Goal: Transaction & Acquisition: Book appointment/travel/reservation

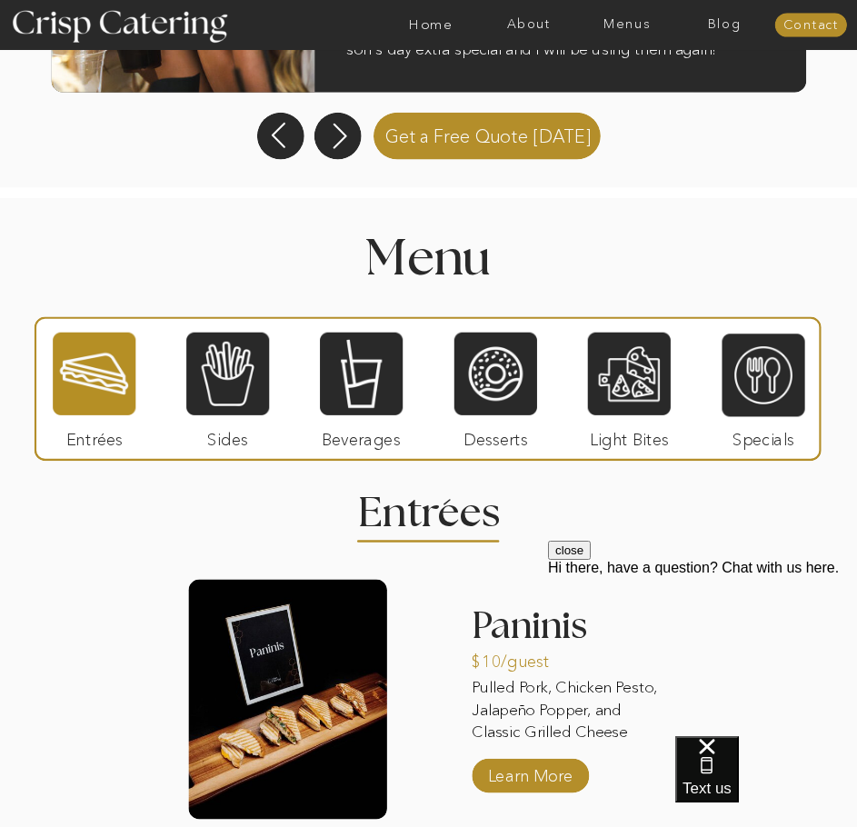
scroll to position [1545, 0]
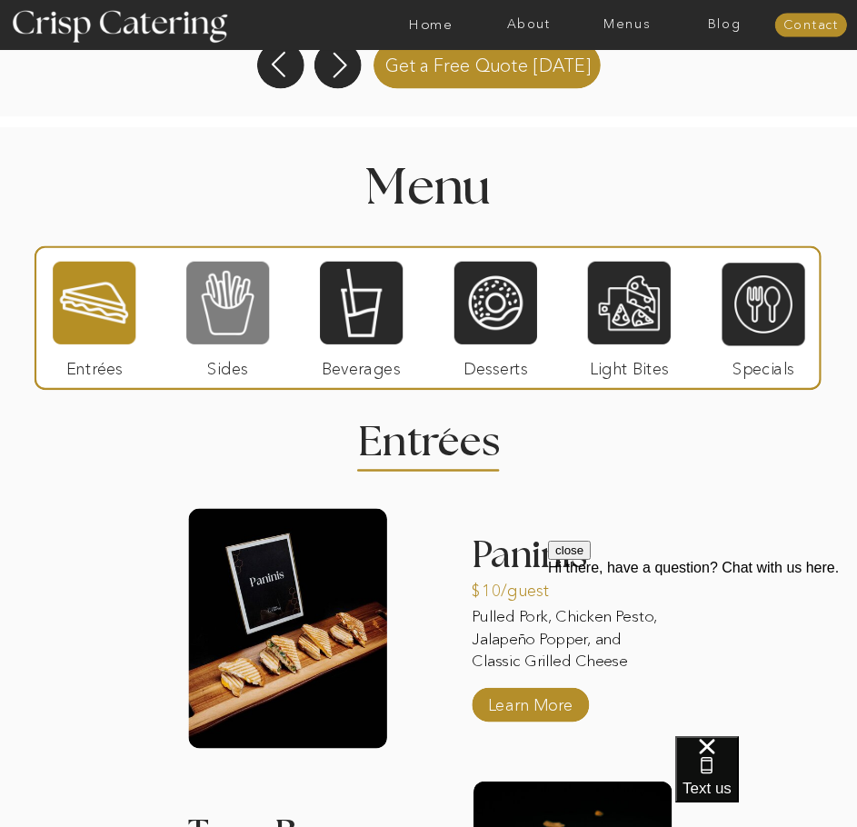
click at [236, 323] on div at bounding box center [227, 302] width 83 height 85
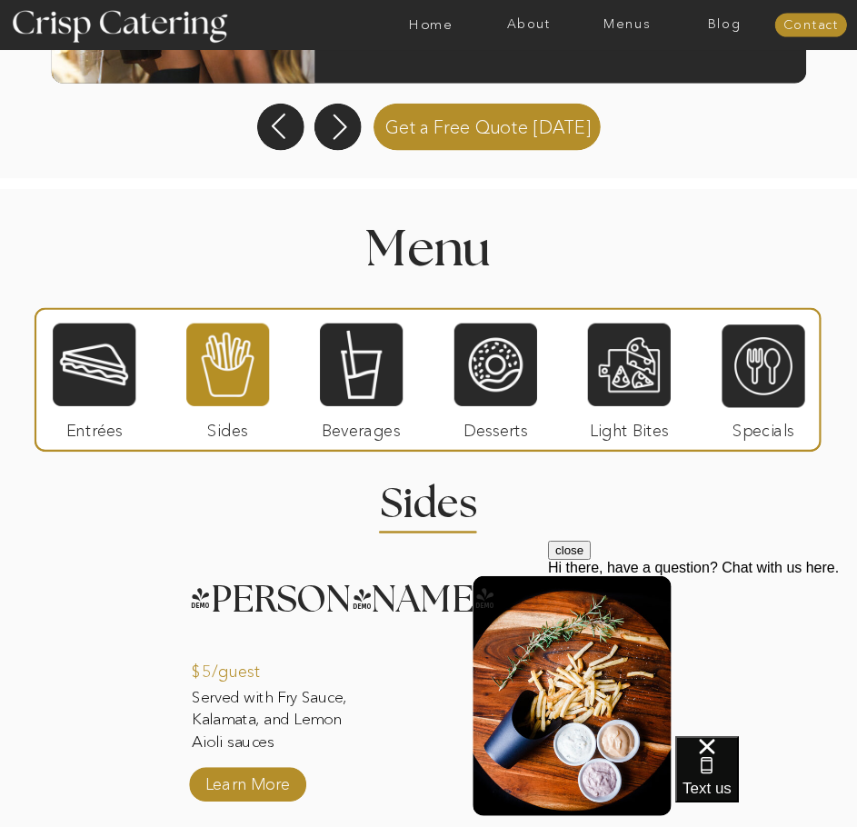
scroll to position [1416, 0]
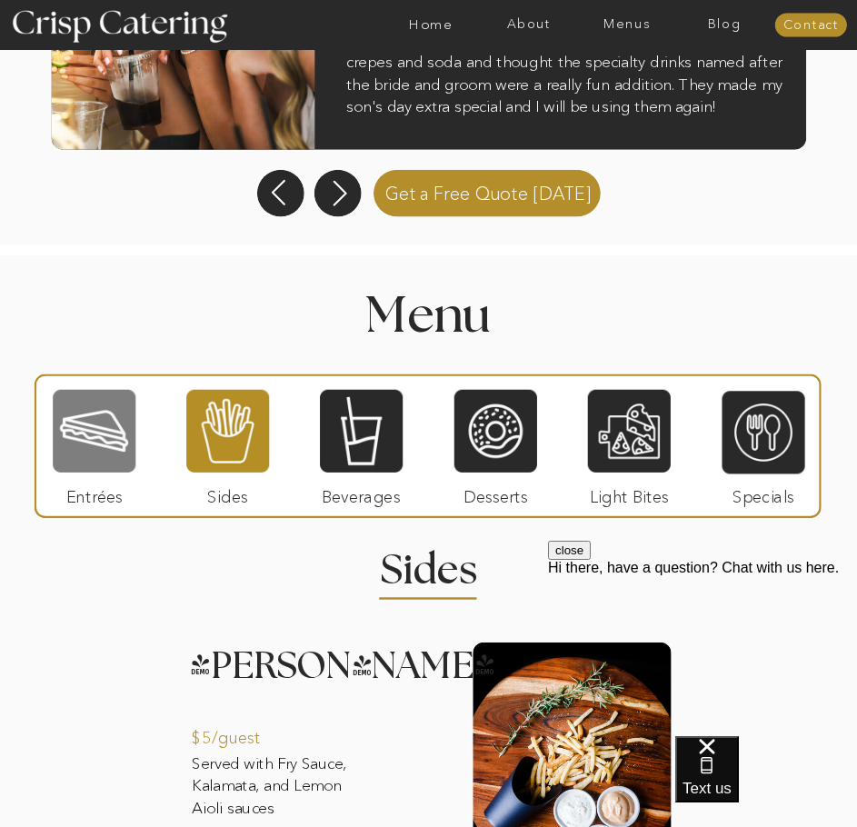
click at [113, 413] on div at bounding box center [94, 430] width 83 height 85
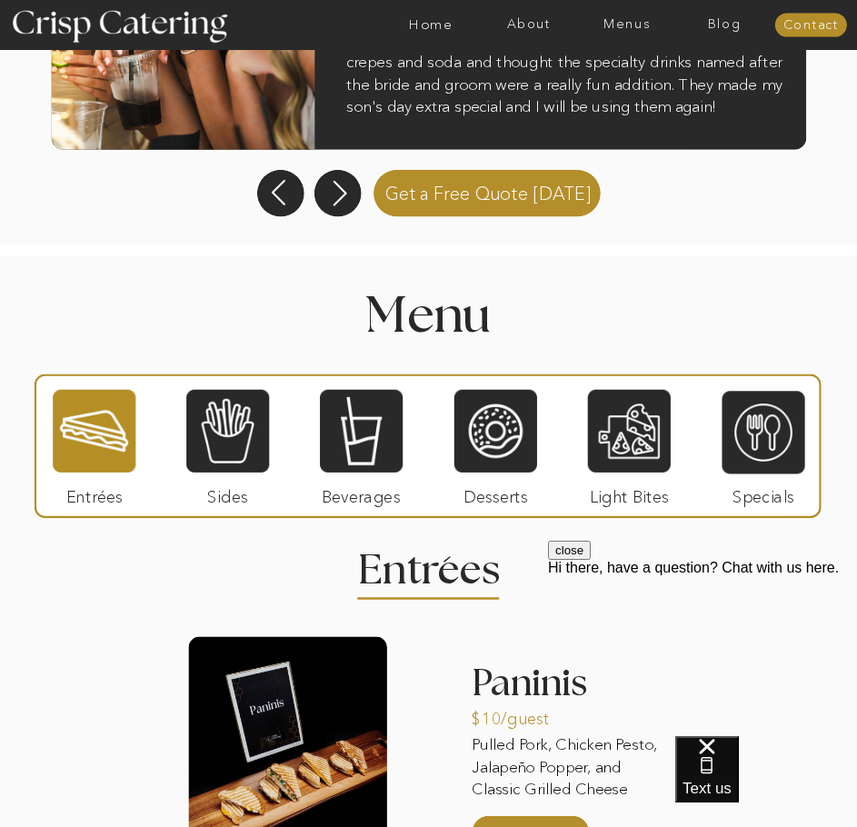
click at [649, 429] on div at bounding box center [629, 430] width 83 height 85
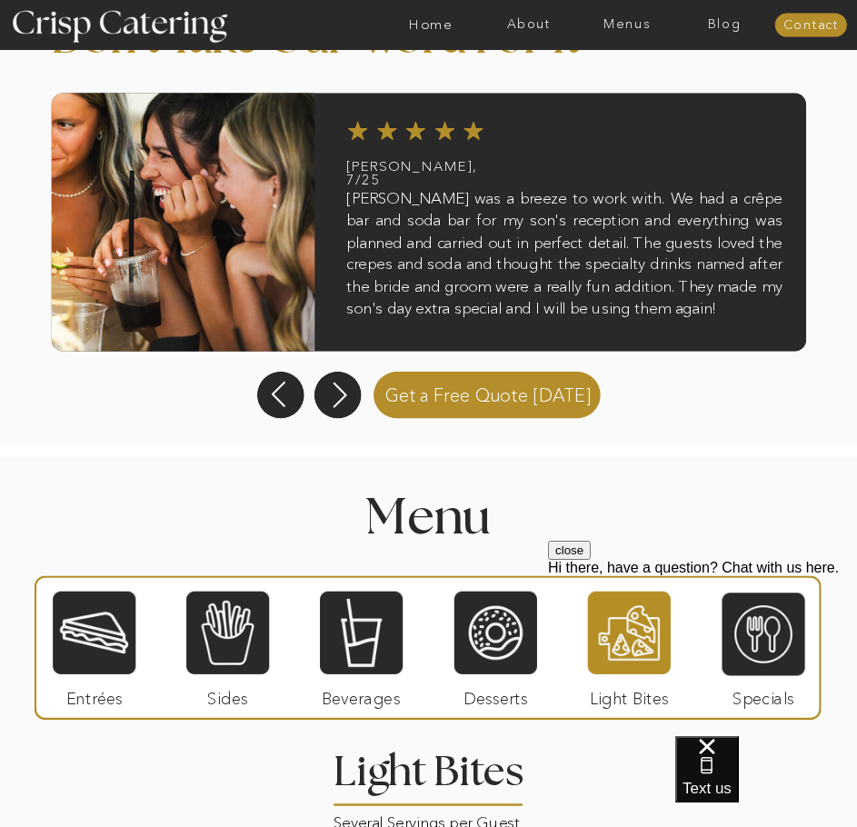
scroll to position [1063, 0]
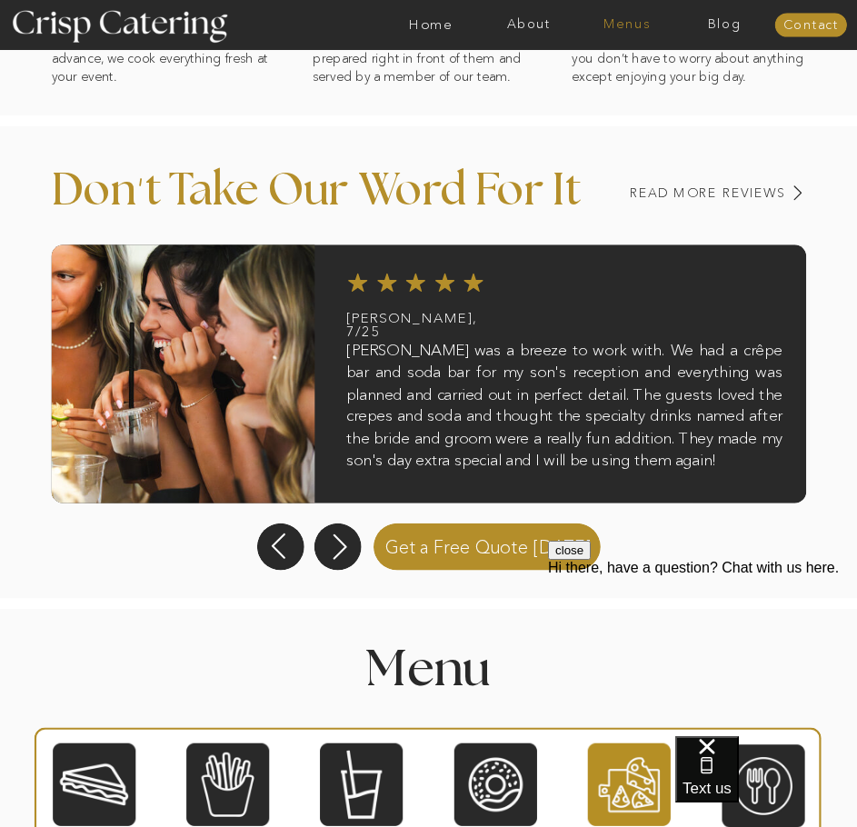
click at [616, 21] on nav "Menus" at bounding box center [627, 25] width 98 height 15
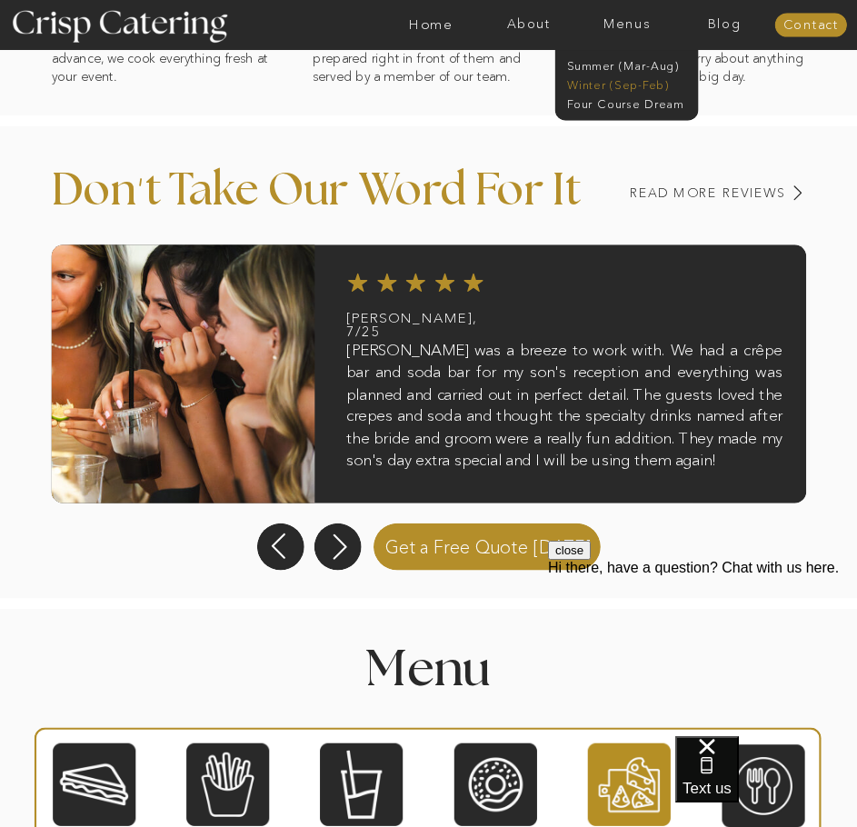
click at [639, 84] on nav "Winter (Sep-Feb)" at bounding box center [625, 84] width 117 height 14
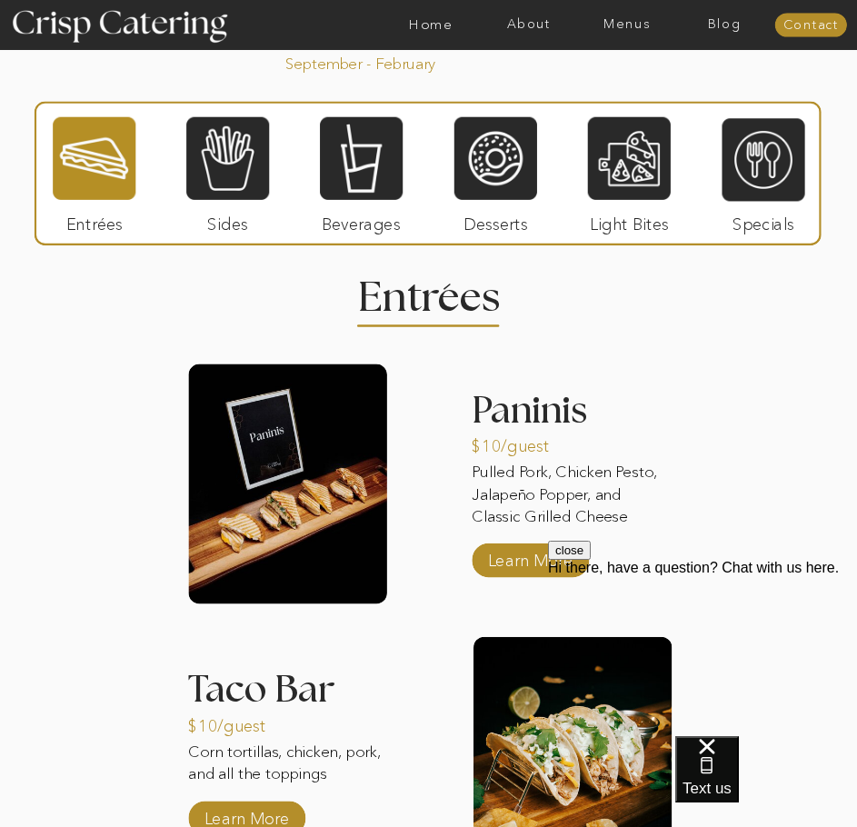
scroll to position [1634, 0]
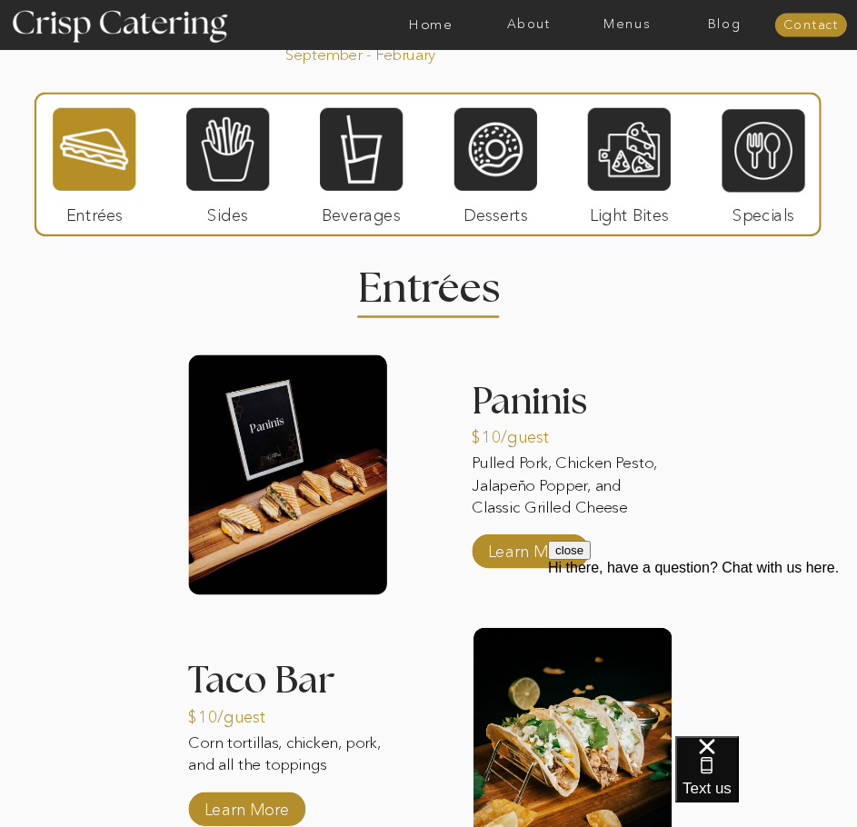
click at [591, 560] on button "close" at bounding box center [569, 550] width 43 height 19
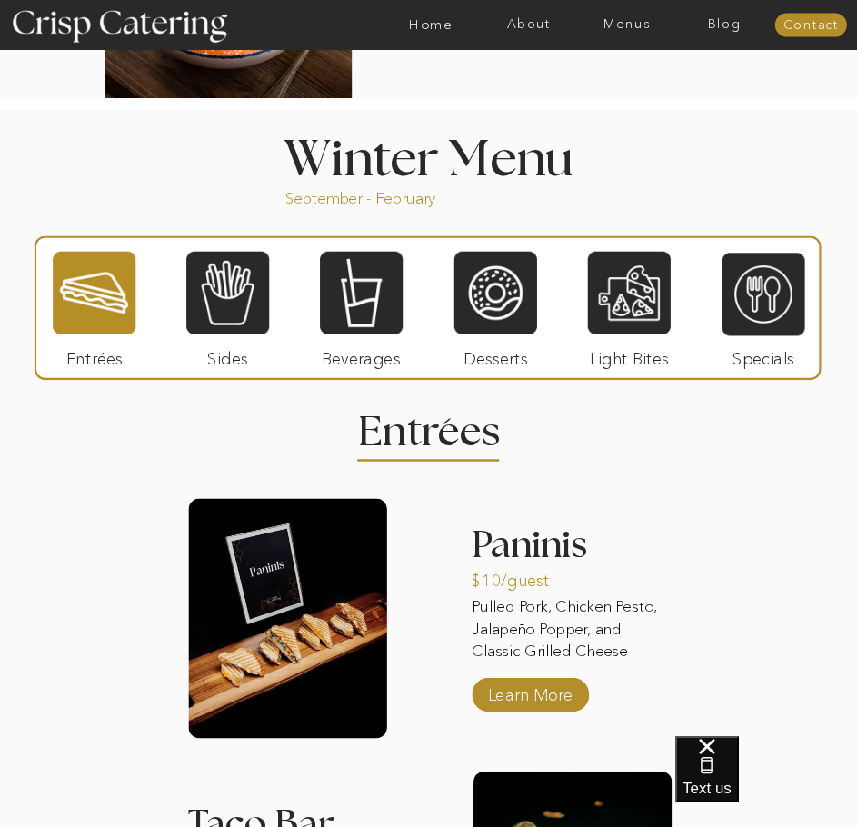
scroll to position [1453, 0]
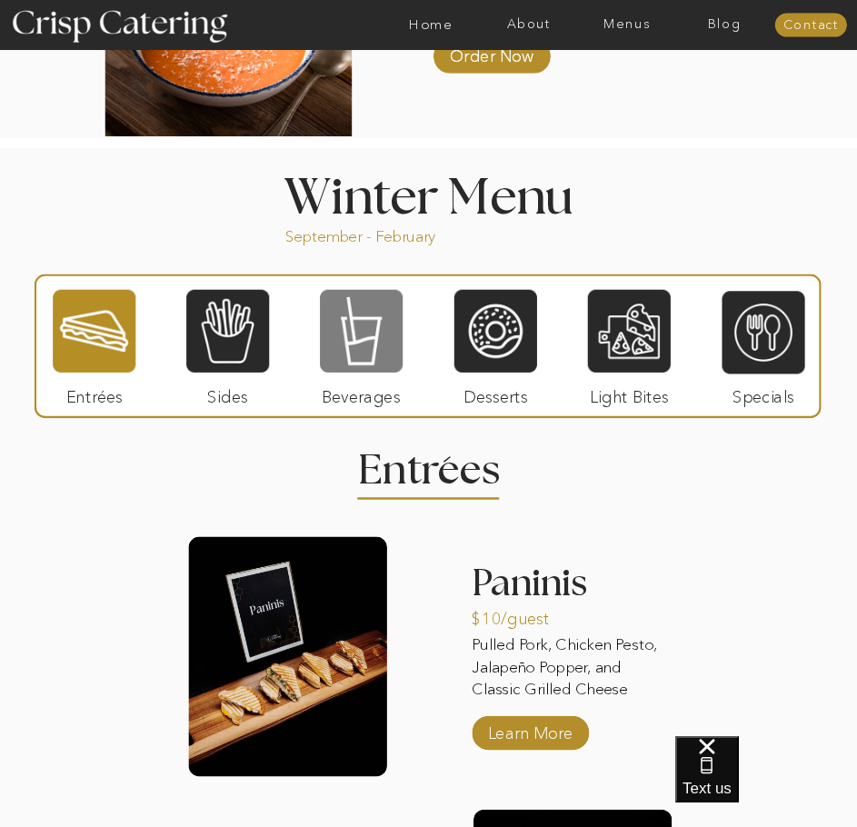
click at [370, 367] on div at bounding box center [361, 330] width 83 height 85
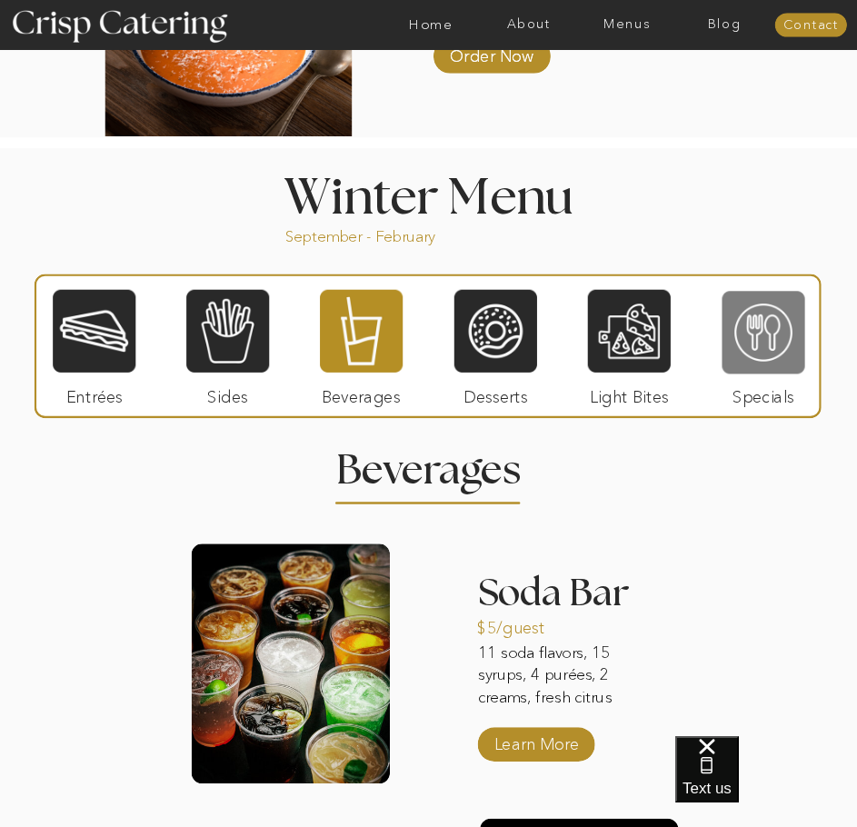
click at [763, 353] on div at bounding box center [762, 331] width 83 height 85
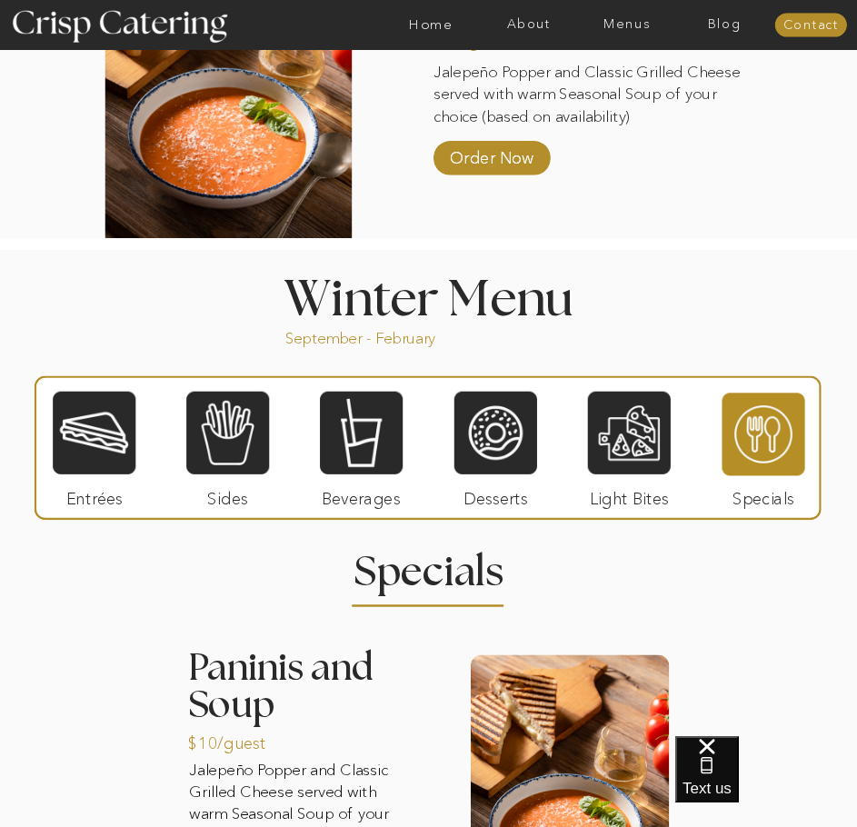
scroll to position [1286, 0]
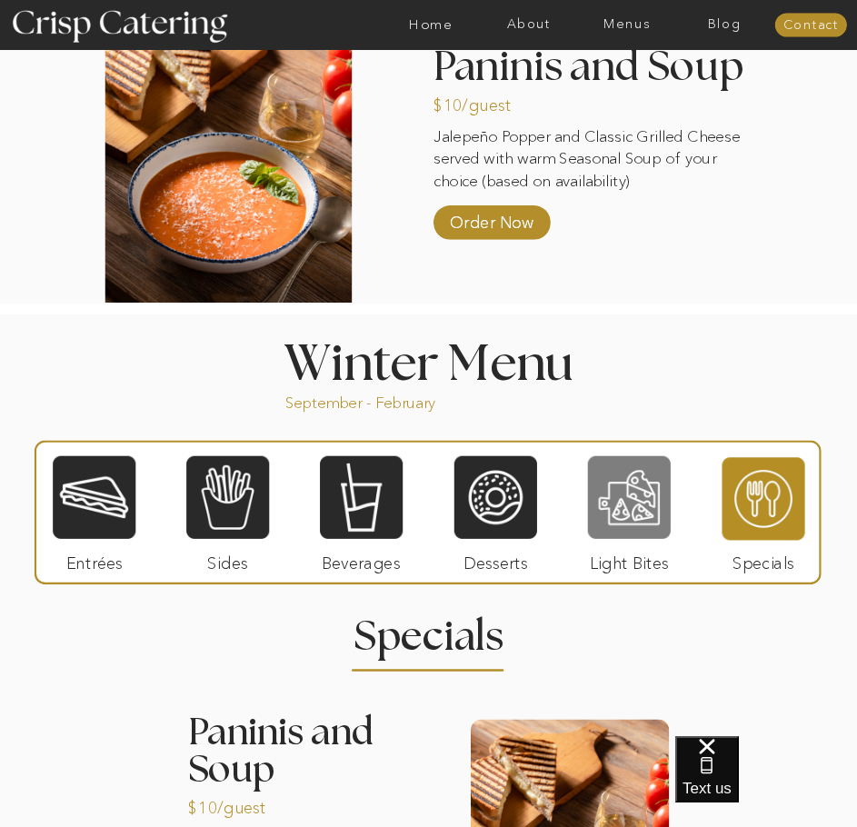
click at [626, 517] on div at bounding box center [629, 496] width 83 height 85
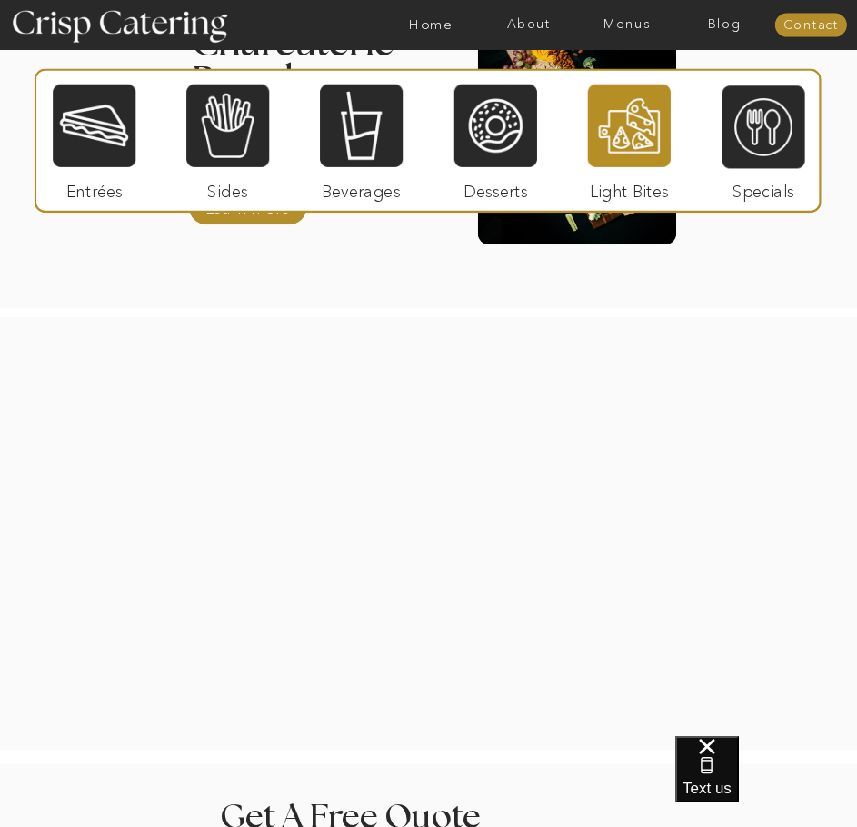
scroll to position [2013, 0]
click at [813, 331] on div at bounding box center [428, 532] width 1062 height 432
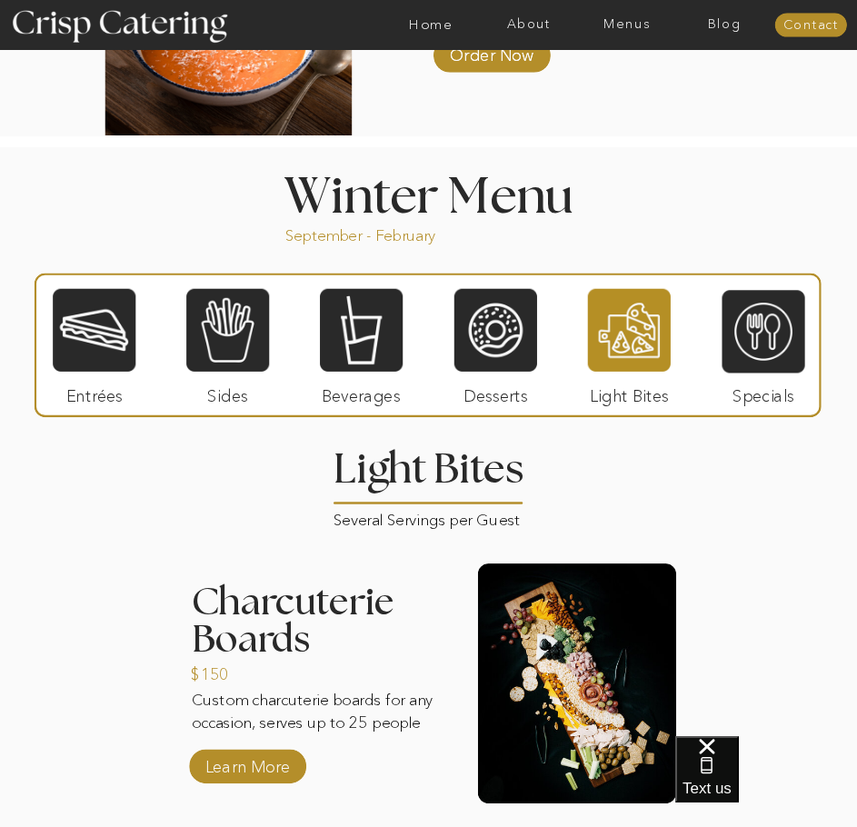
scroll to position [1817, 0]
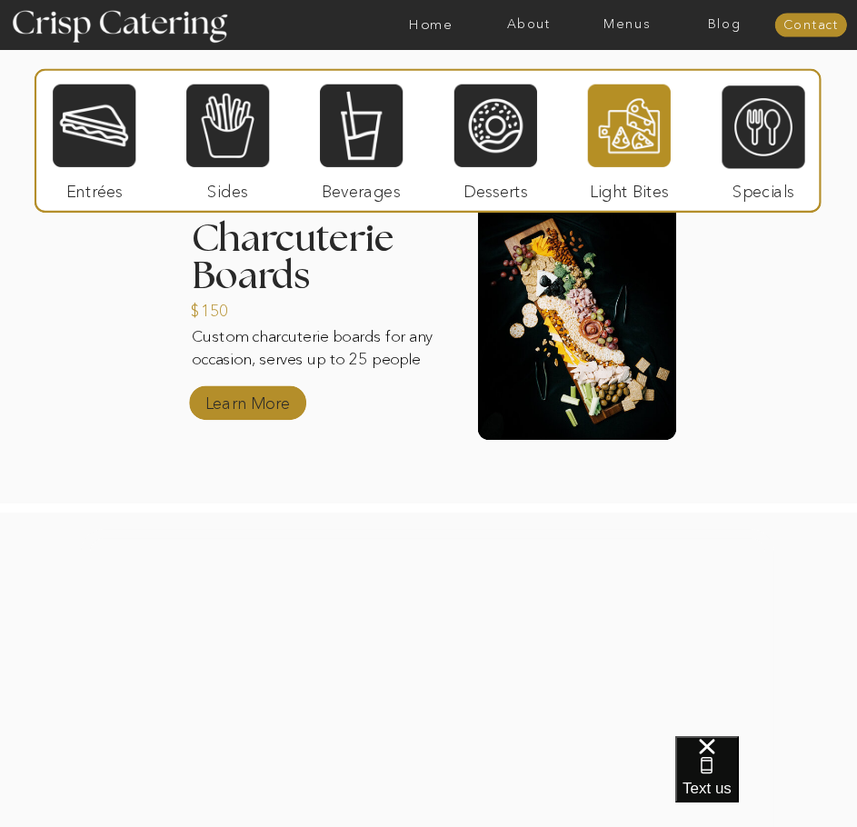
click at [268, 406] on p "Learn More" at bounding box center [247, 399] width 95 height 42
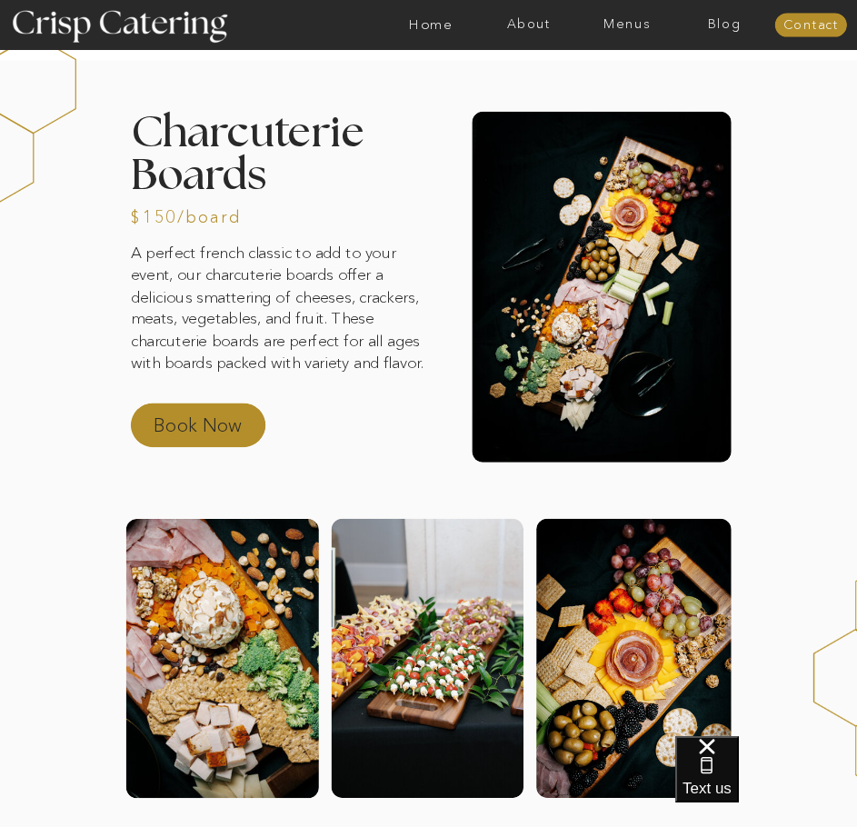
click at [260, 423] on p "Book Now" at bounding box center [216, 429] width 125 height 35
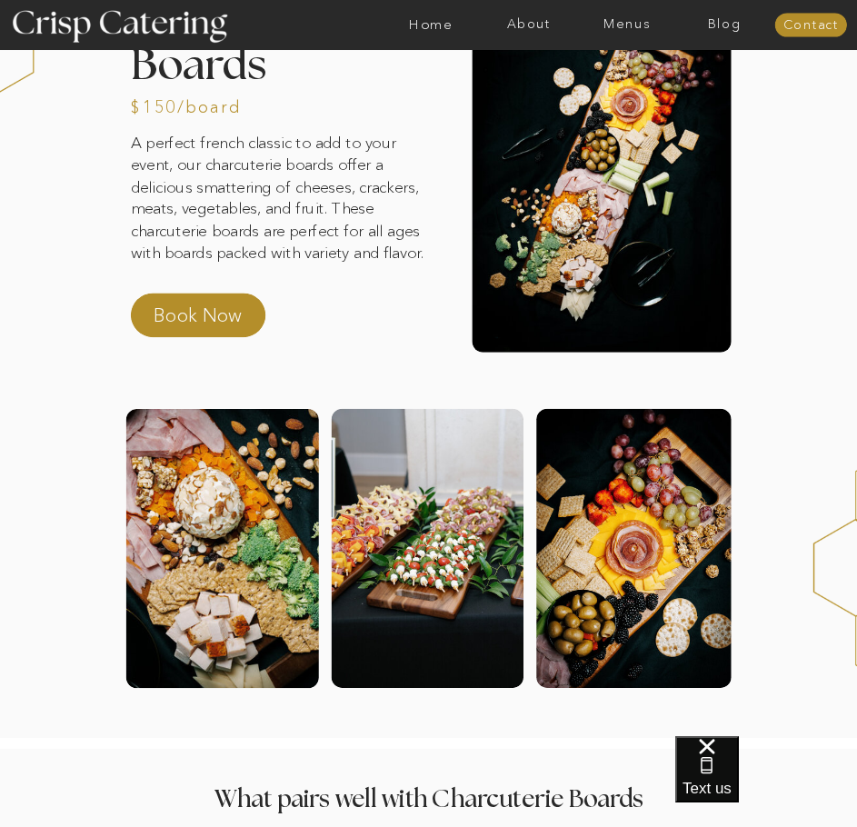
scroll to position [58, 0]
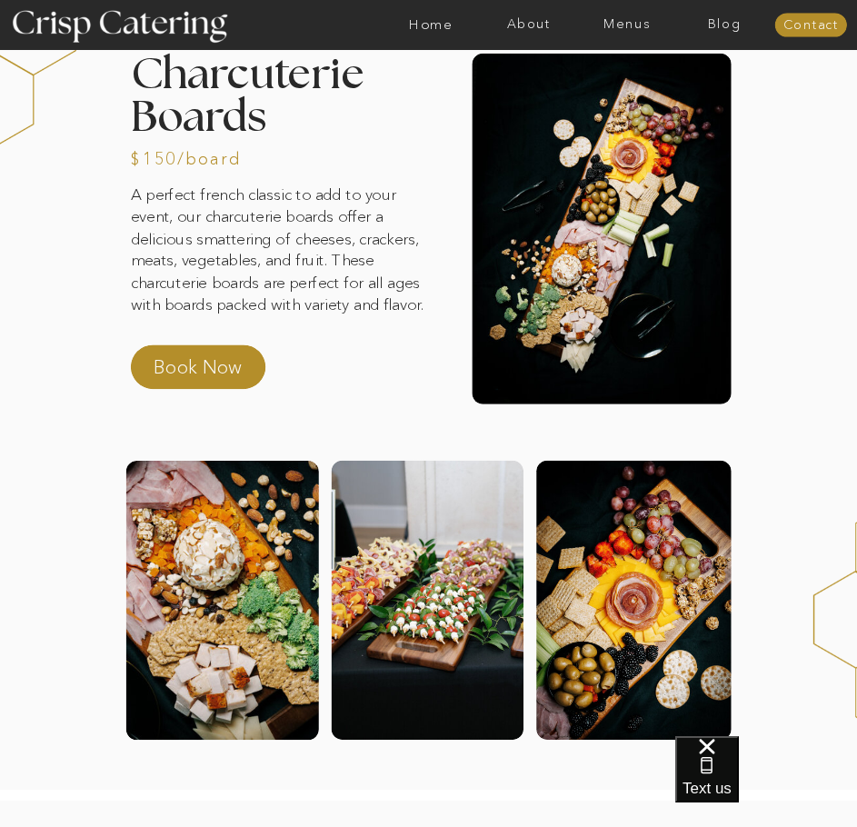
click at [162, 344] on div at bounding box center [198, 366] width 135 height 45
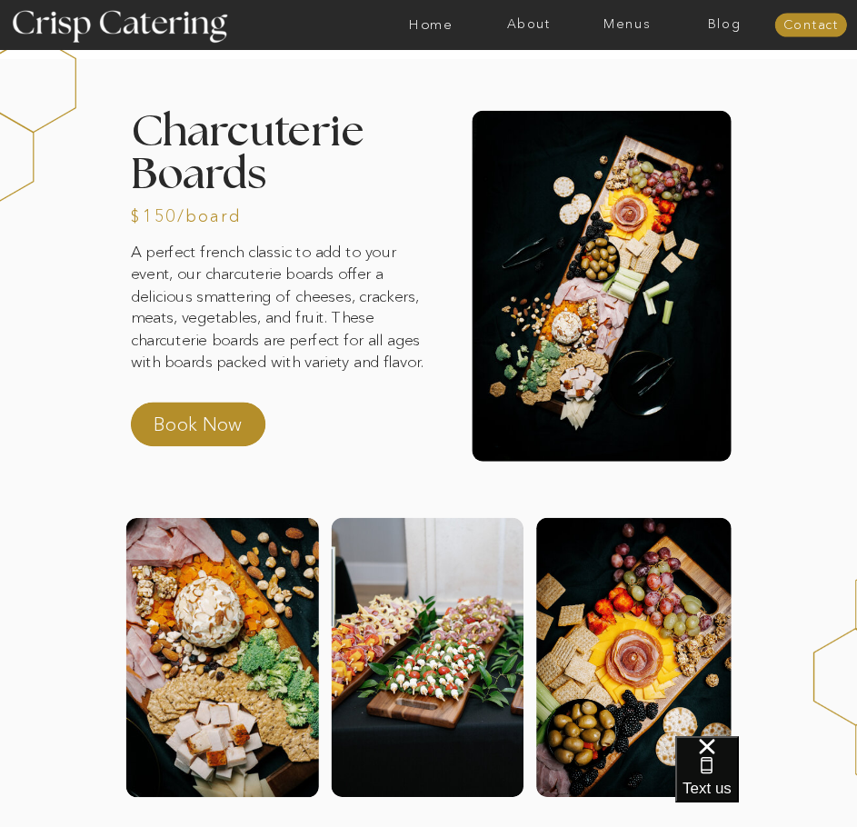
scroll to position [0, 0]
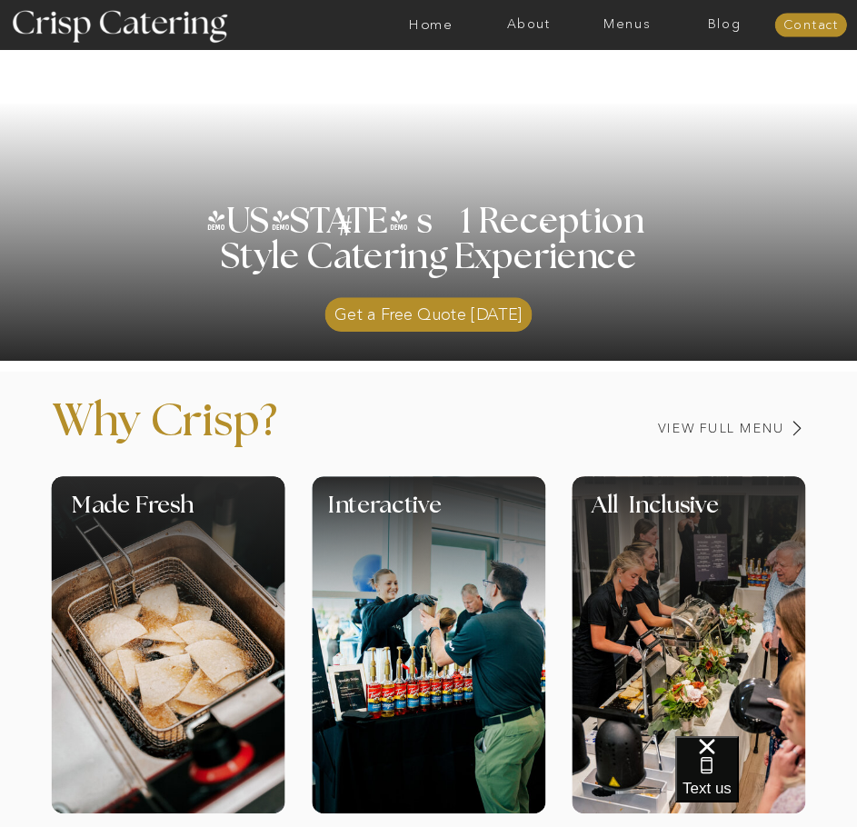
scroll to position [124, 0]
